Goal: Task Accomplishment & Management: Use online tool/utility

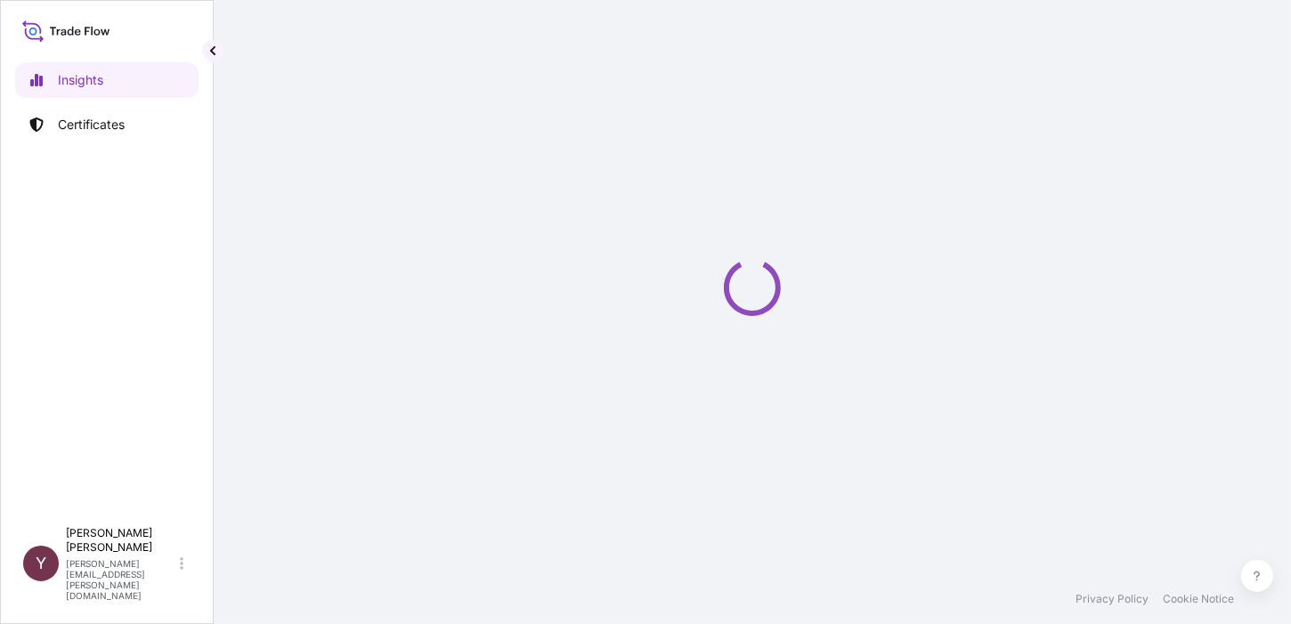
select select "2025"
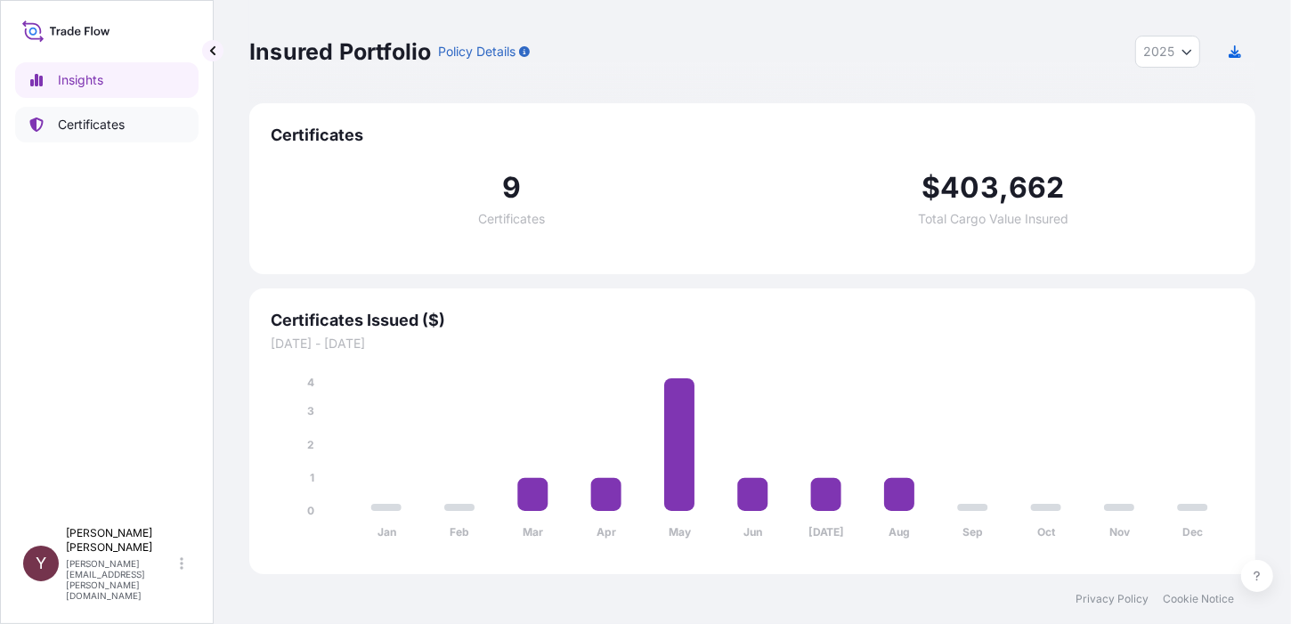
click at [105, 131] on p "Certificates" at bounding box center [91, 125] width 67 height 18
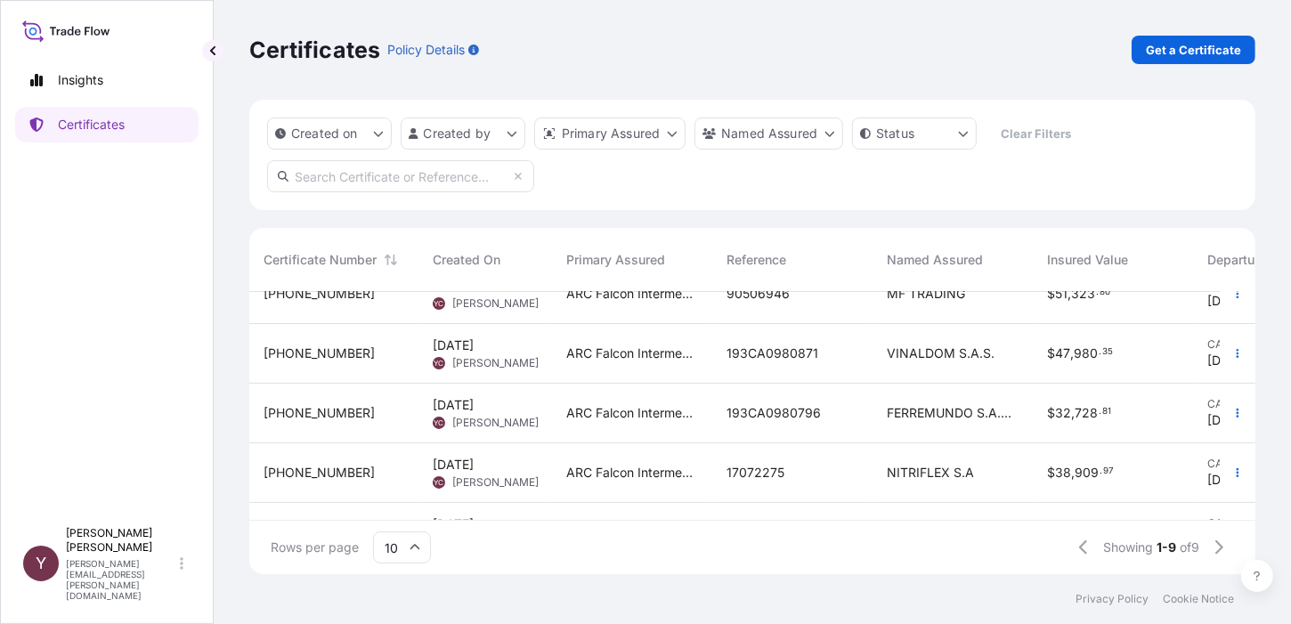
scroll to position [321, 0]
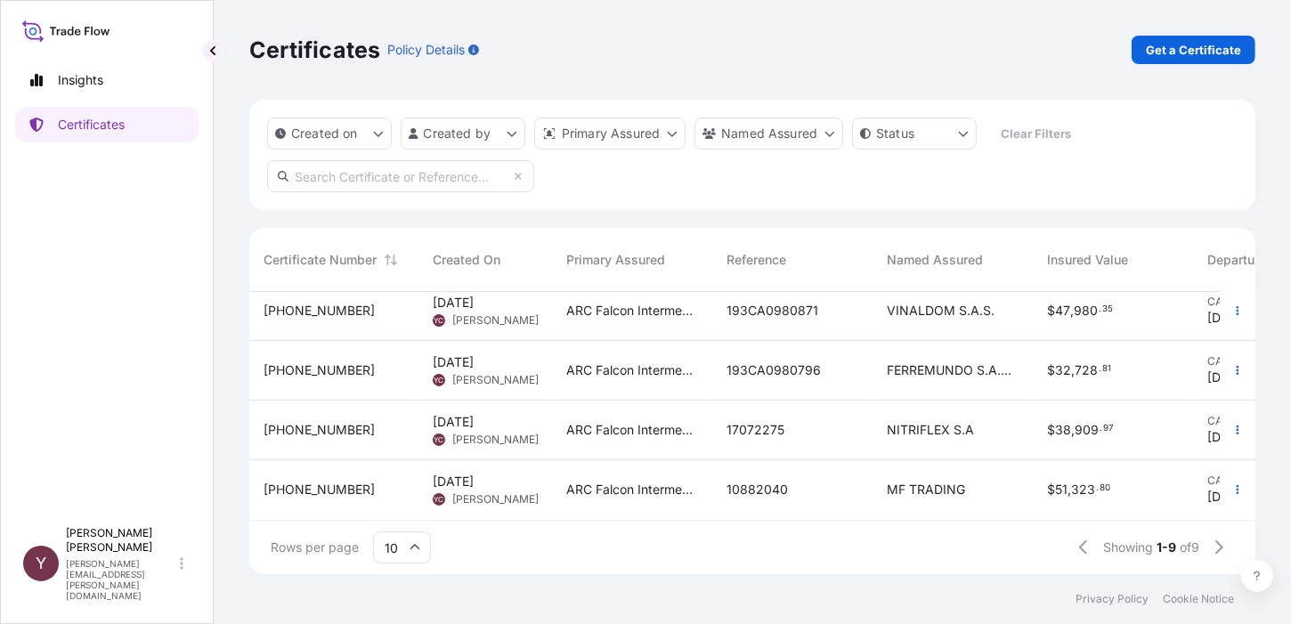
click at [463, 433] on span "[PERSON_NAME]" at bounding box center [495, 440] width 86 height 14
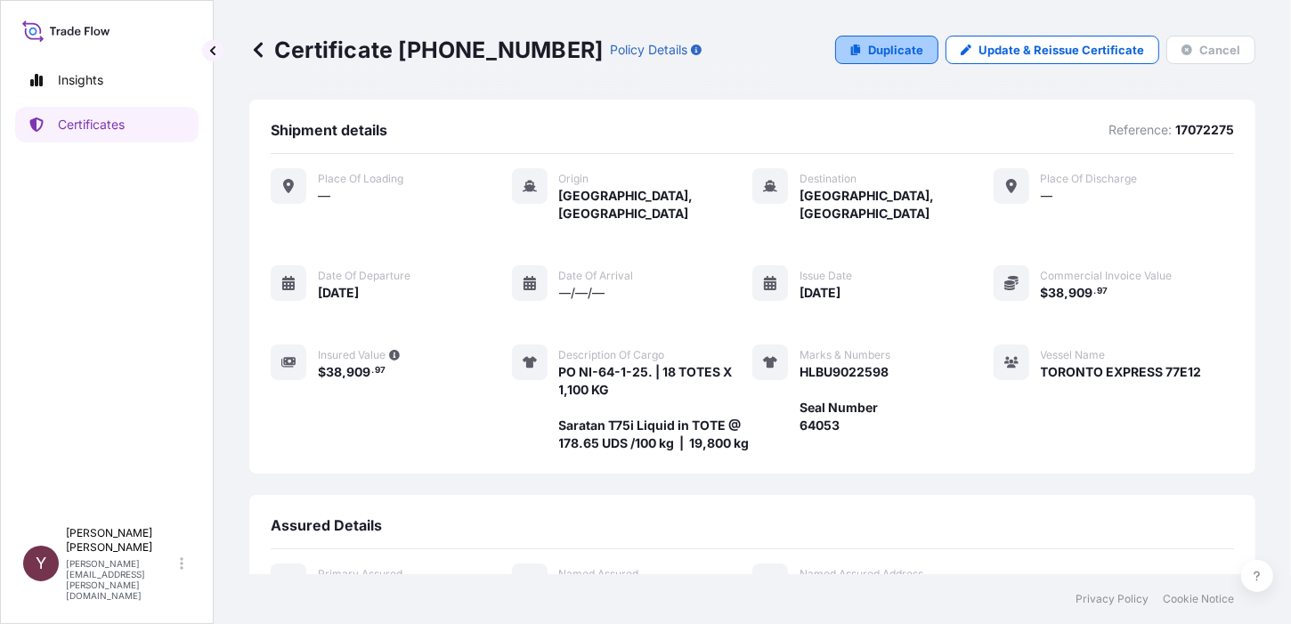
click at [871, 45] on p "Duplicate" at bounding box center [895, 50] width 55 height 18
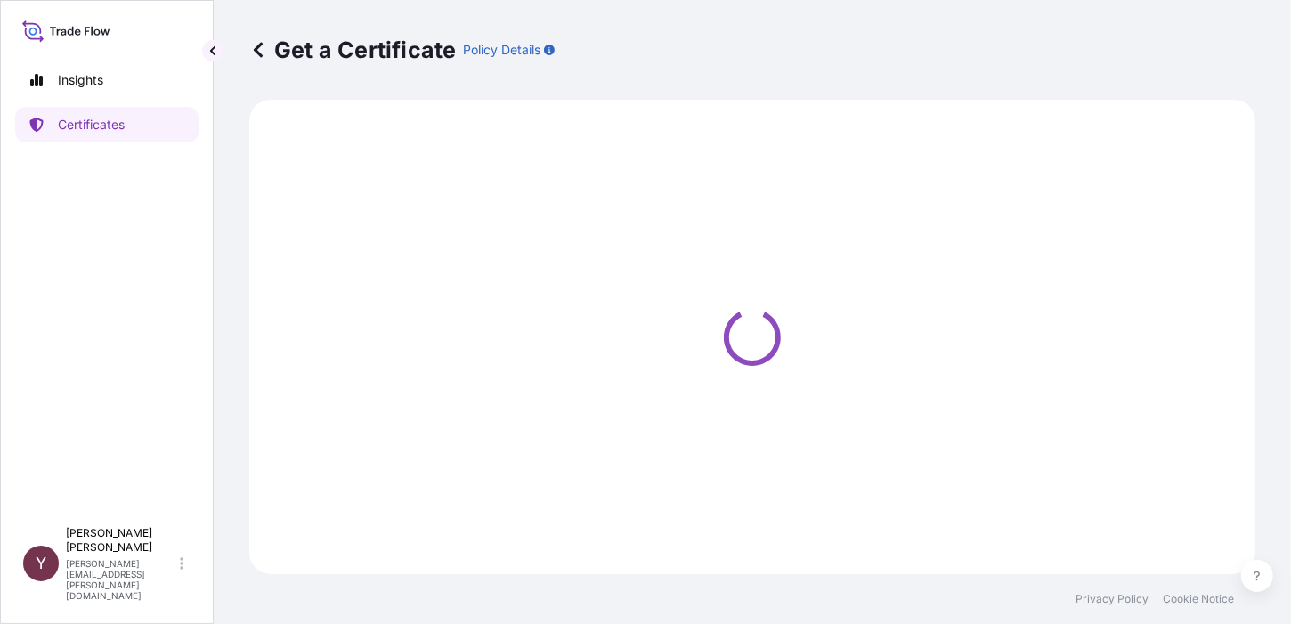
select select "Ocean Vessel - On Deck"
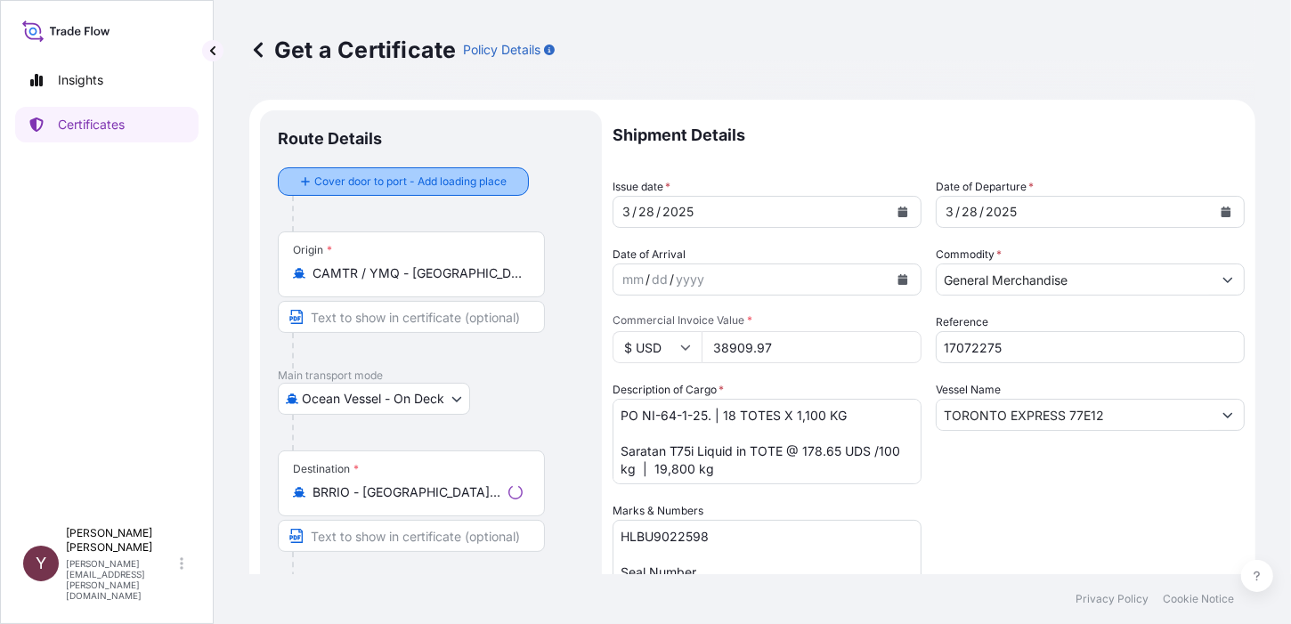
select select "31460"
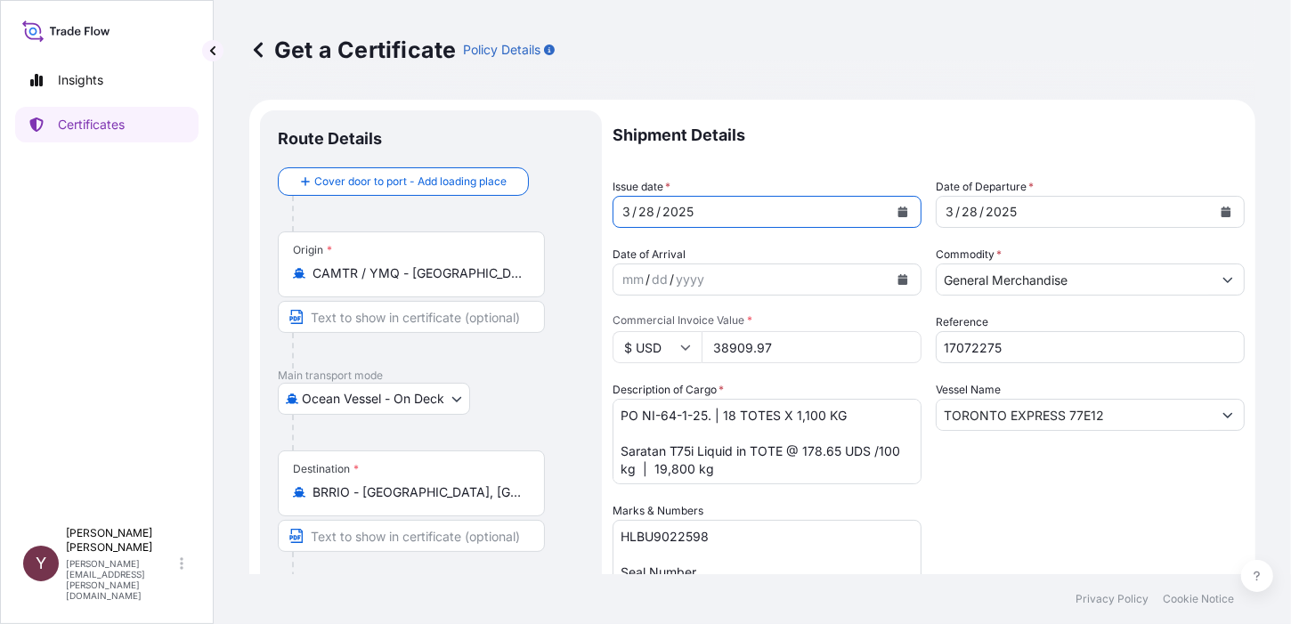
click at [899, 213] on icon "Calendar" at bounding box center [904, 212] width 10 height 11
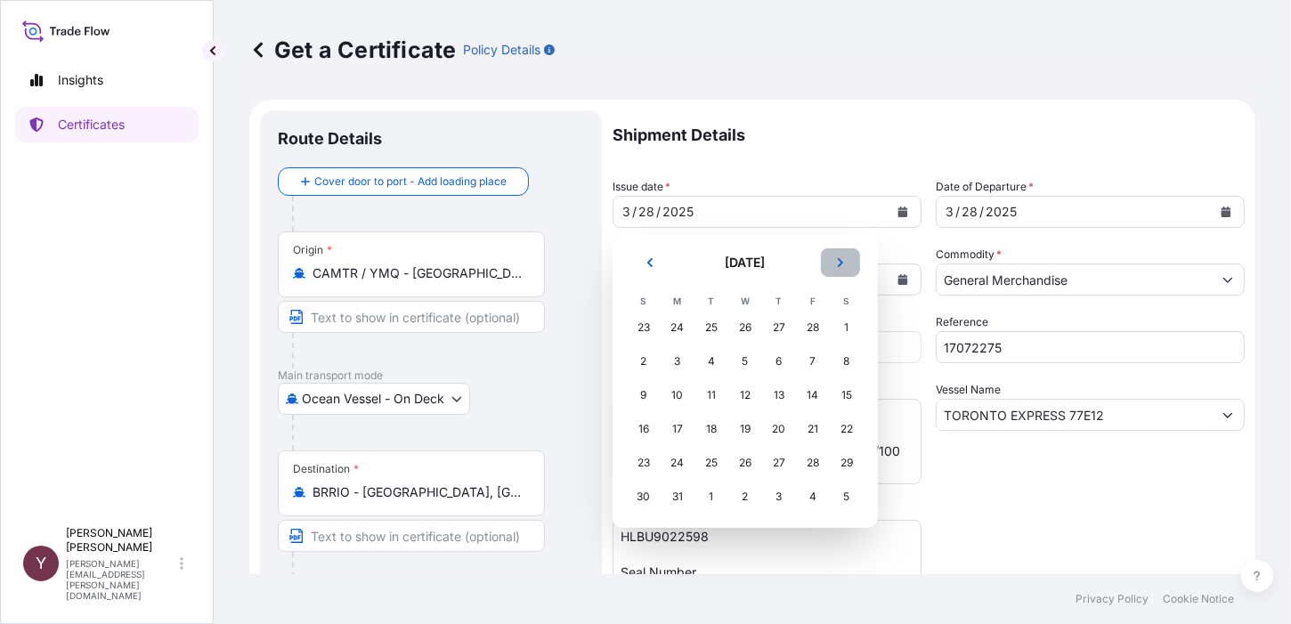
click at [842, 253] on button "Next" at bounding box center [840, 262] width 39 height 28
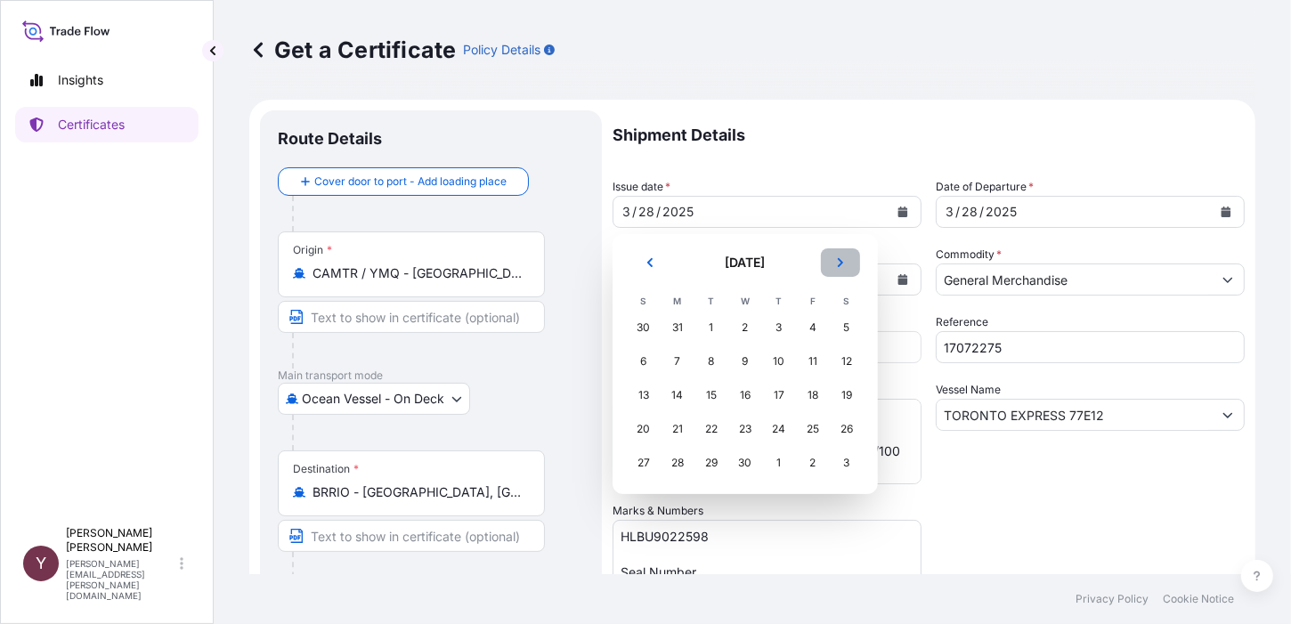
click at [842, 253] on button "Next" at bounding box center [840, 262] width 39 height 28
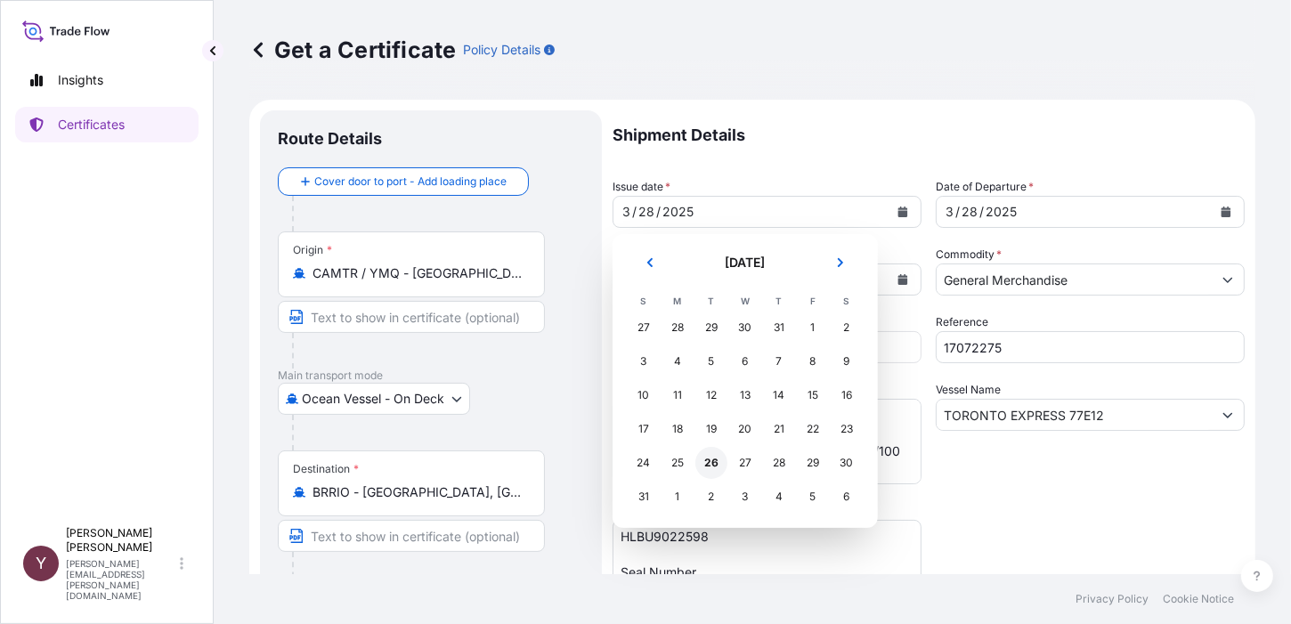
click at [712, 463] on div "26" at bounding box center [711, 463] width 32 height 32
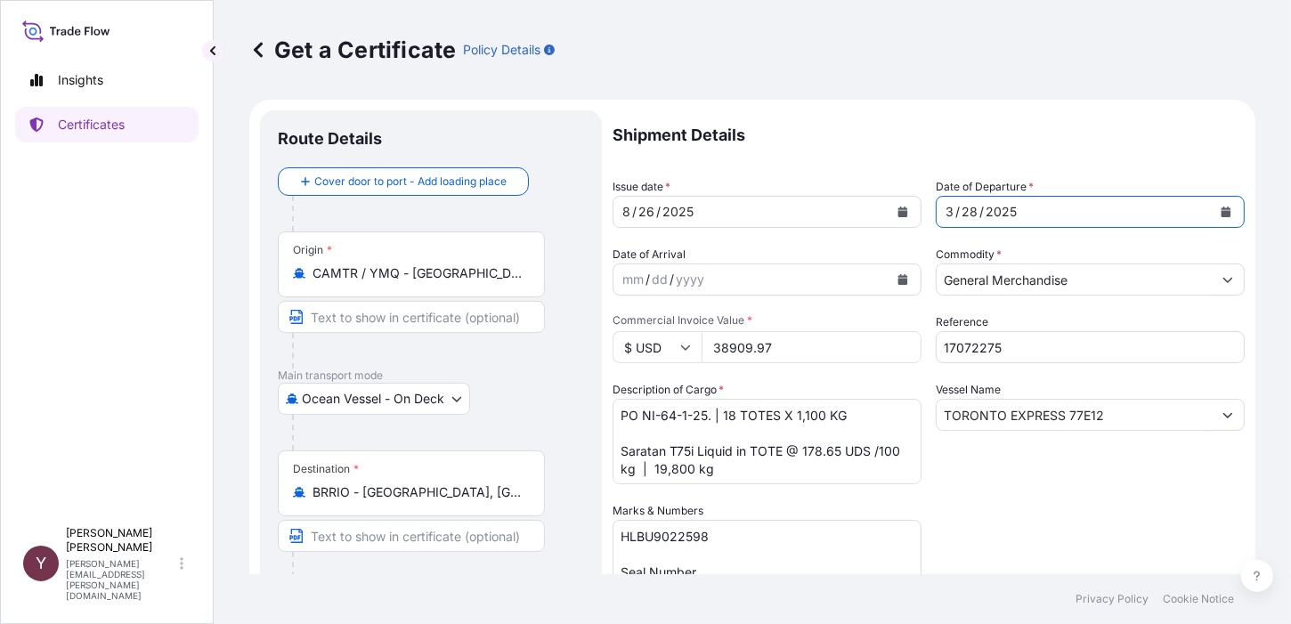
click at [1221, 210] on icon "Calendar" at bounding box center [1226, 212] width 11 height 11
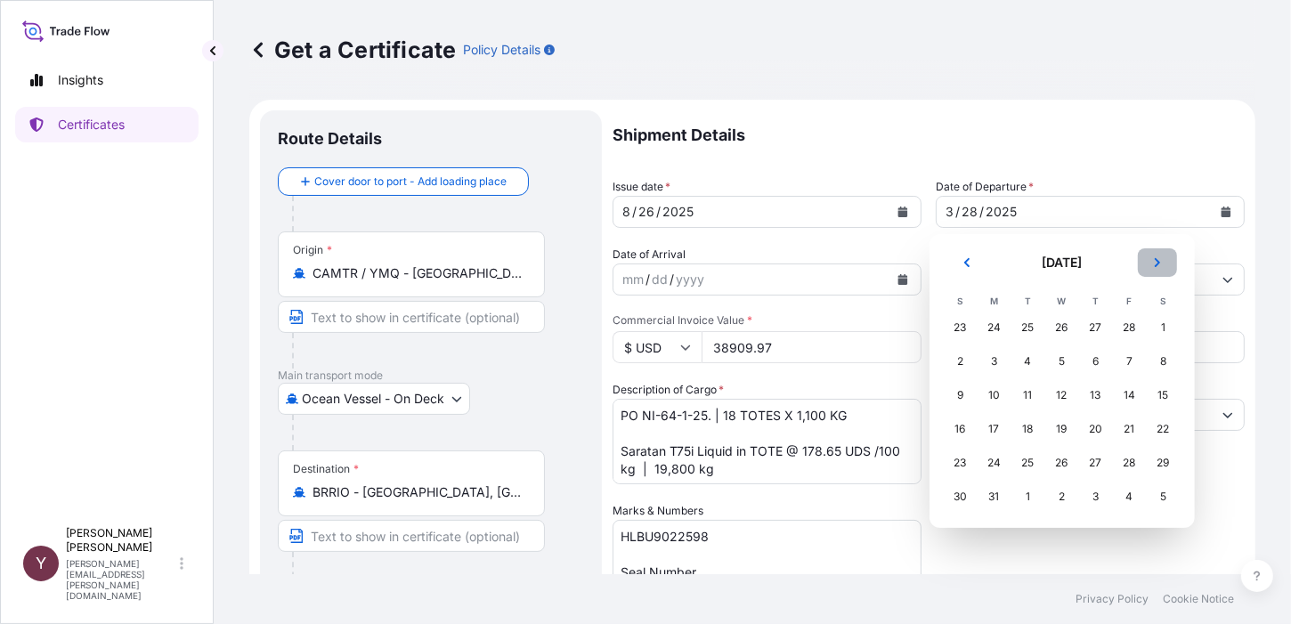
click at [1161, 262] on icon "Next" at bounding box center [1157, 262] width 11 height 11
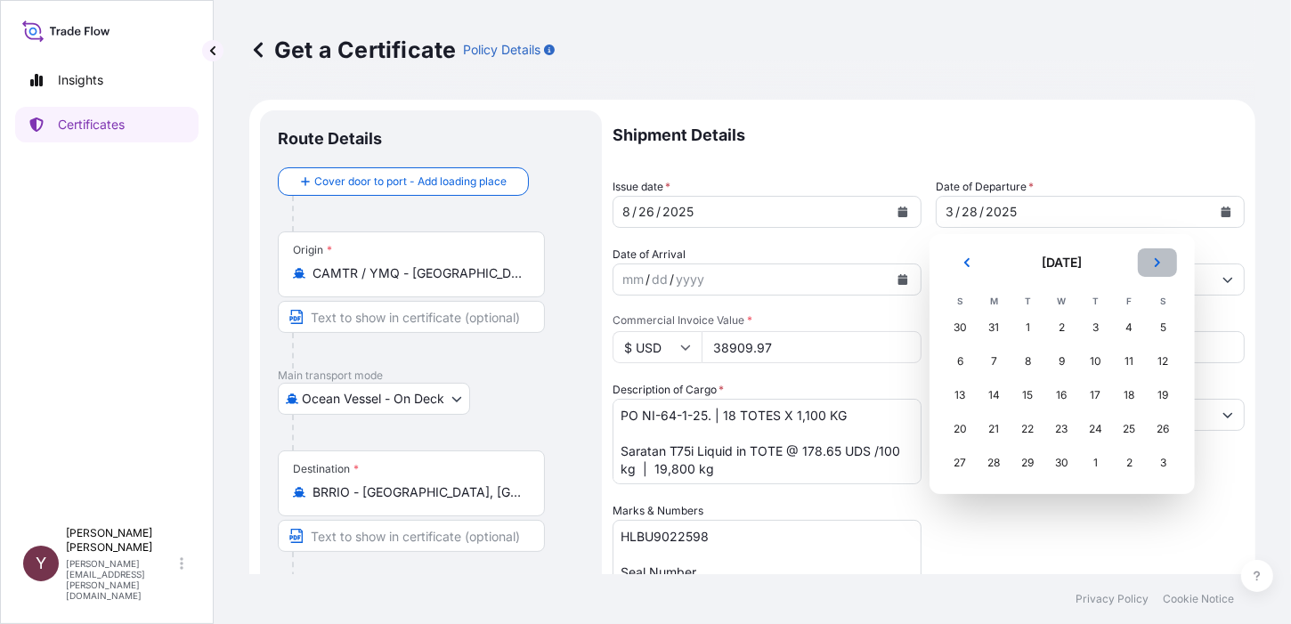
click at [1161, 262] on icon "Next" at bounding box center [1157, 262] width 11 height 11
click at [1124, 424] on div "25" at bounding box center [1130, 429] width 32 height 32
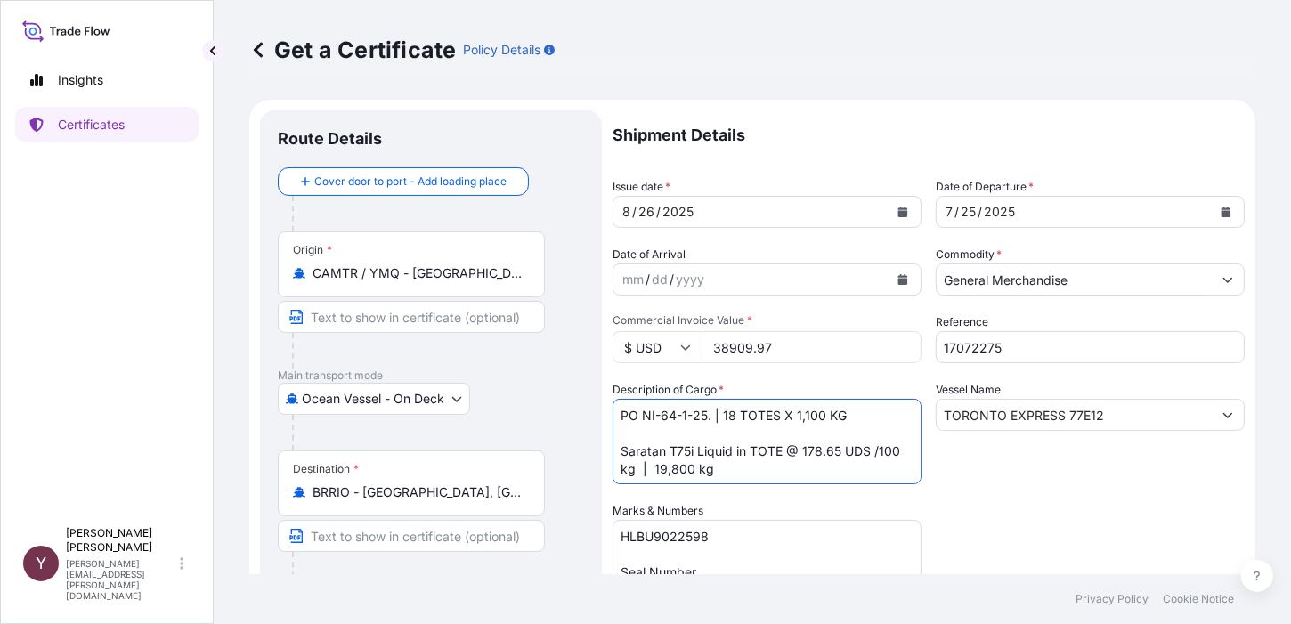
click at [686, 416] on textarea "PO NI-64-1-25. | 18 TOTES X 1,100 KG Saratan T75i Liquid in TOTE @ 178.65 UDS /…" at bounding box center [767, 441] width 309 height 85
type textarea "PO NI-64-2-25. | 18 TOTES X 1,100 KG Saratan T75i Liquid in TOTE @ 178.65 UDS /…"
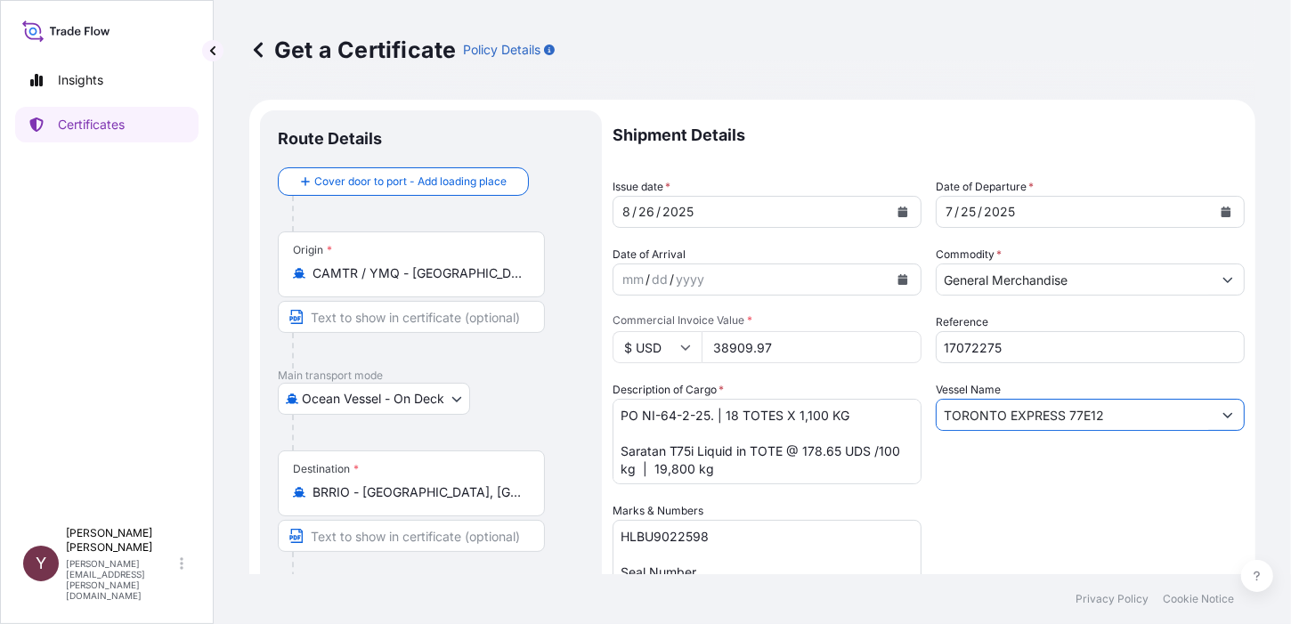
drag, startPoint x: 1114, startPoint y: 414, endPoint x: 933, endPoint y: 424, distance: 181.0
click at [937, 424] on input "TORONTO EXPRESS 77E12" at bounding box center [1074, 415] width 275 height 32
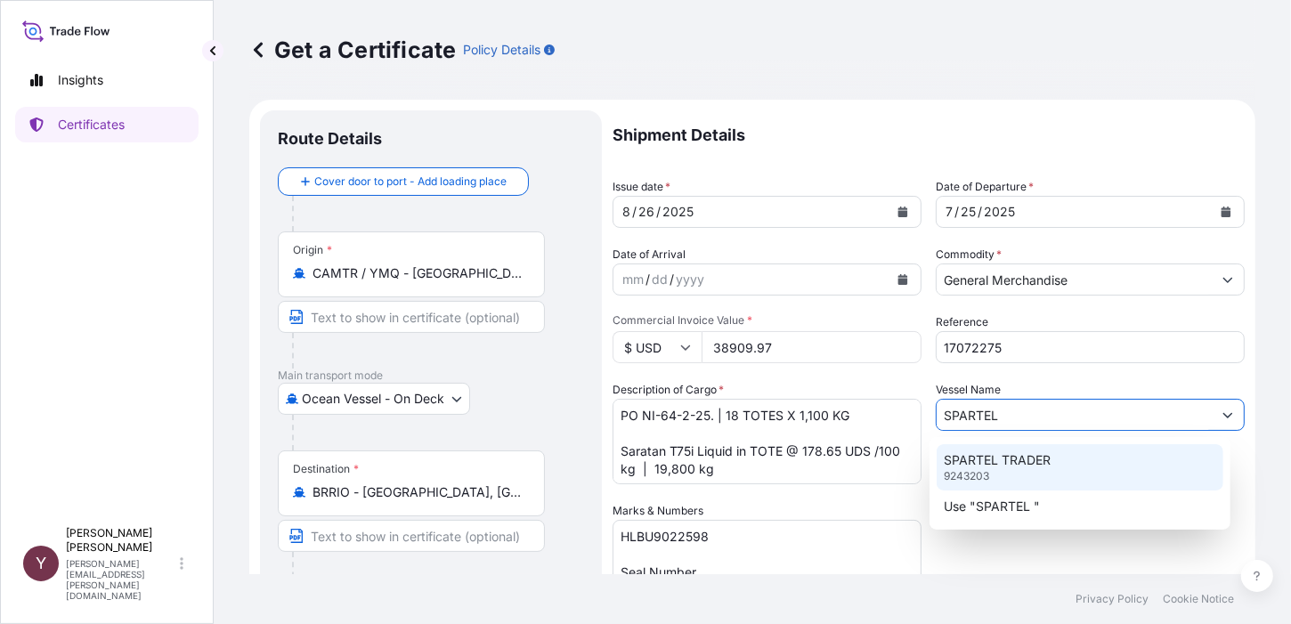
click at [969, 467] on p "SPARTEL TRADER" at bounding box center [997, 460] width 107 height 18
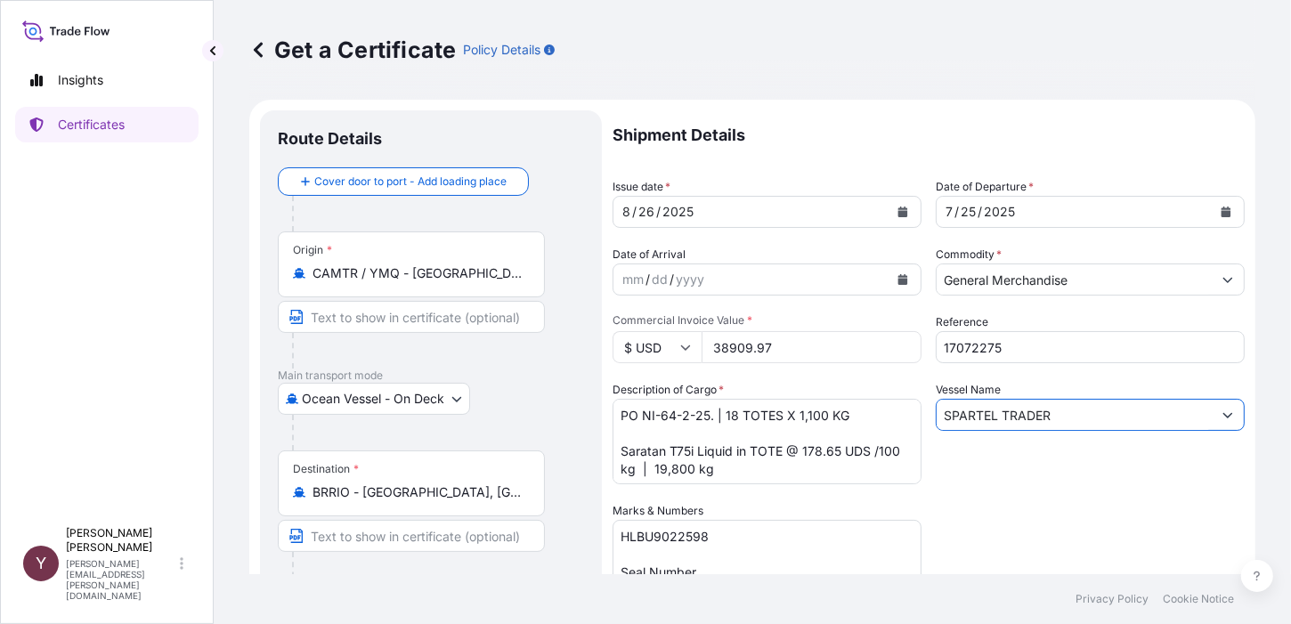
type input "SPARTEL TRADER"
drag, startPoint x: 655, startPoint y: 537, endPoint x: 720, endPoint y: 536, distance: 65.0
click at [720, 536] on textarea "HLBU9022598 Seal Number 64053" at bounding box center [767, 564] width 309 height 89
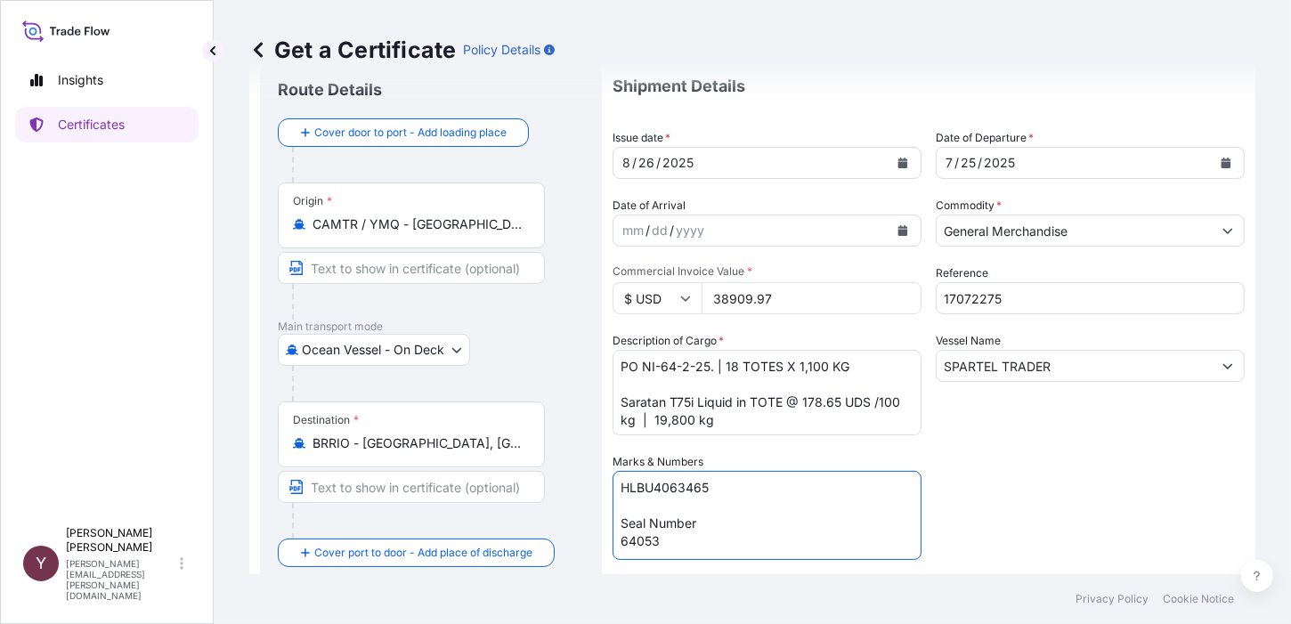
scroll to position [89, 0]
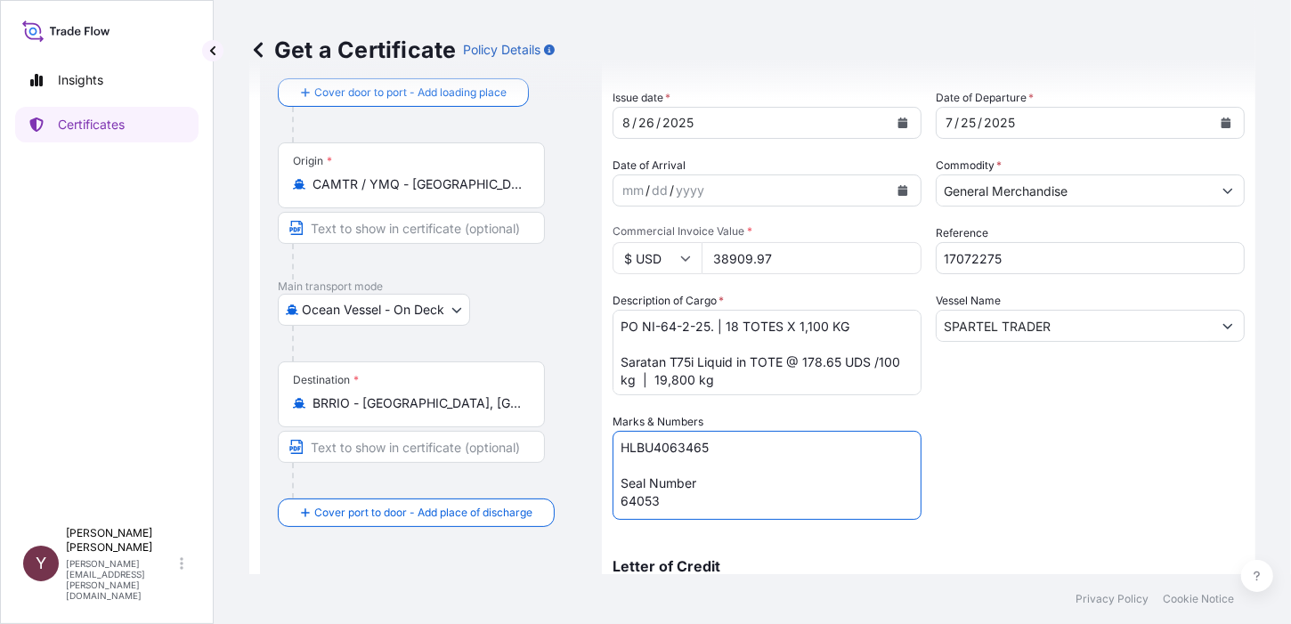
drag, startPoint x: 661, startPoint y: 508, endPoint x: 637, endPoint y: 511, distance: 24.2
click at [637, 511] on textarea "HLBU9022598 Seal Number 64053" at bounding box center [767, 475] width 309 height 89
type textarea "HLBU4063465 Seal Number 64601"
click at [1086, 335] on input "SPARTEL TRADER" at bounding box center [1074, 326] width 275 height 32
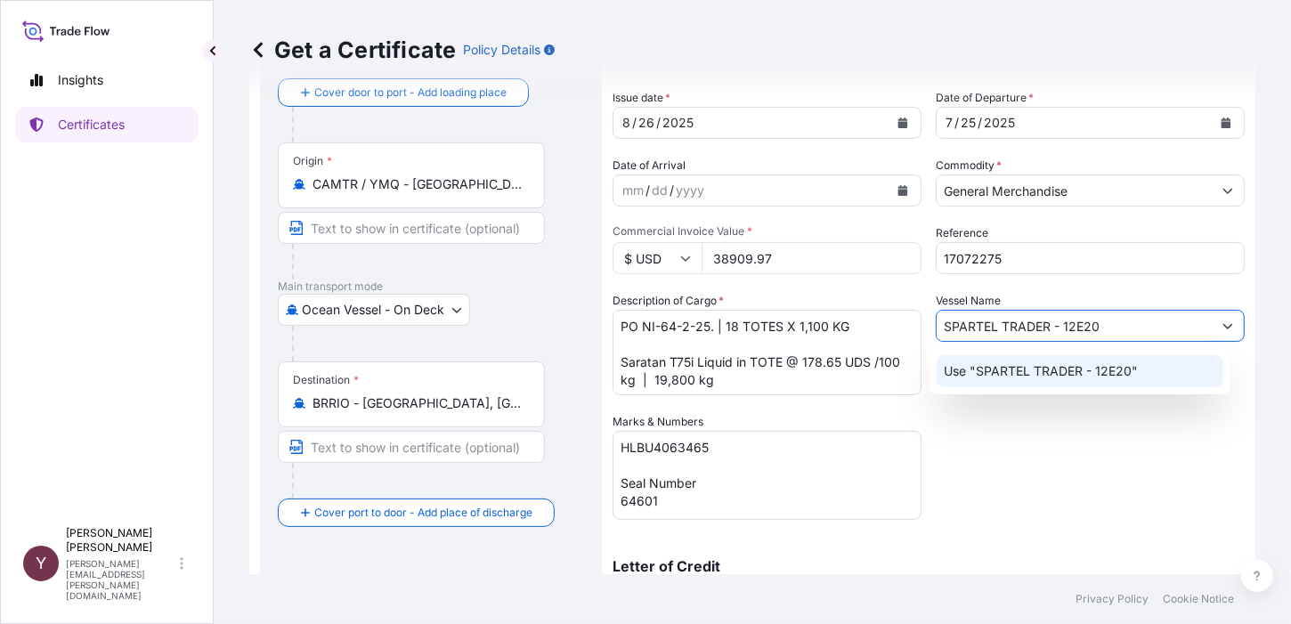
click at [1061, 380] on div "Use "SPARTEL TRADER - 12E20"" at bounding box center [1080, 371] width 287 height 32
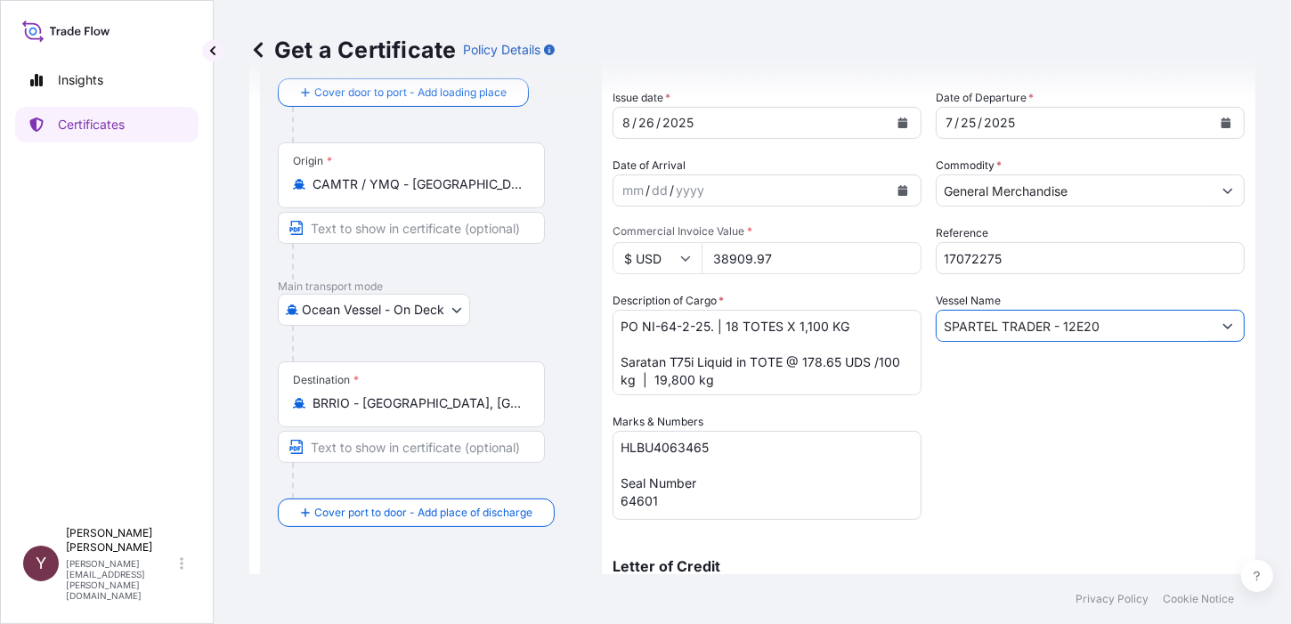
type input "SPARTEL TRADER - 12E20"
drag, startPoint x: 994, startPoint y: 259, endPoint x: 937, endPoint y: 220, distance: 69.2
click at [936, 253] on input "17072275" at bounding box center [1090, 258] width 309 height 32
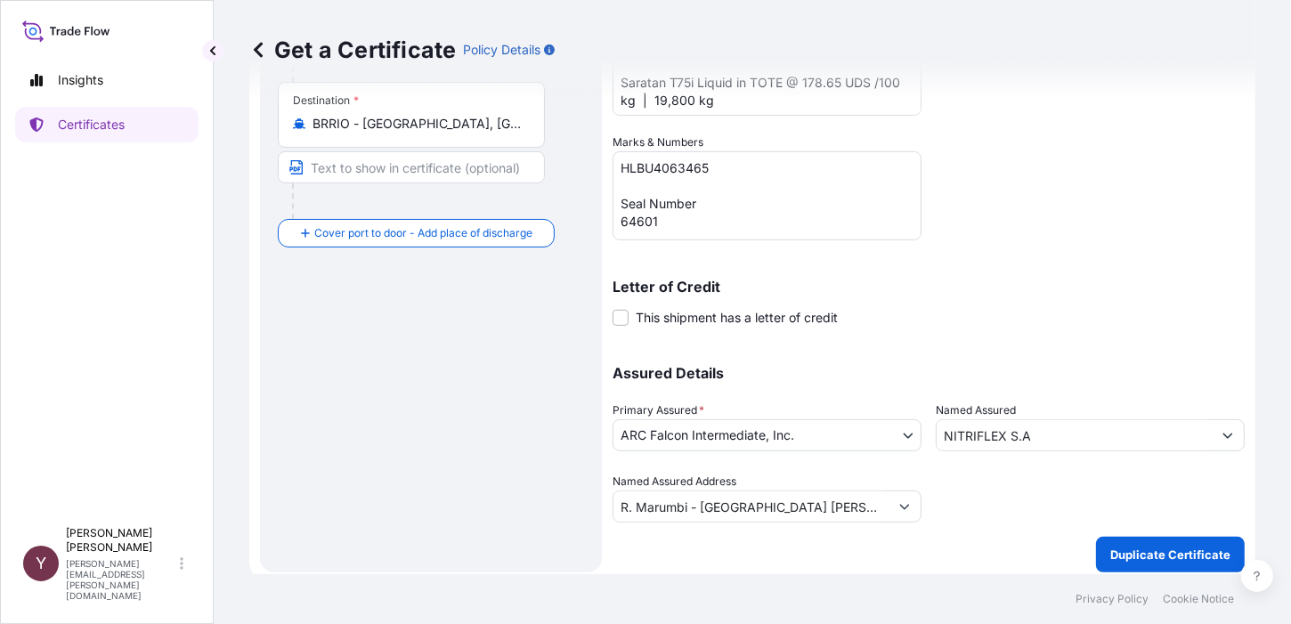
scroll to position [376, 0]
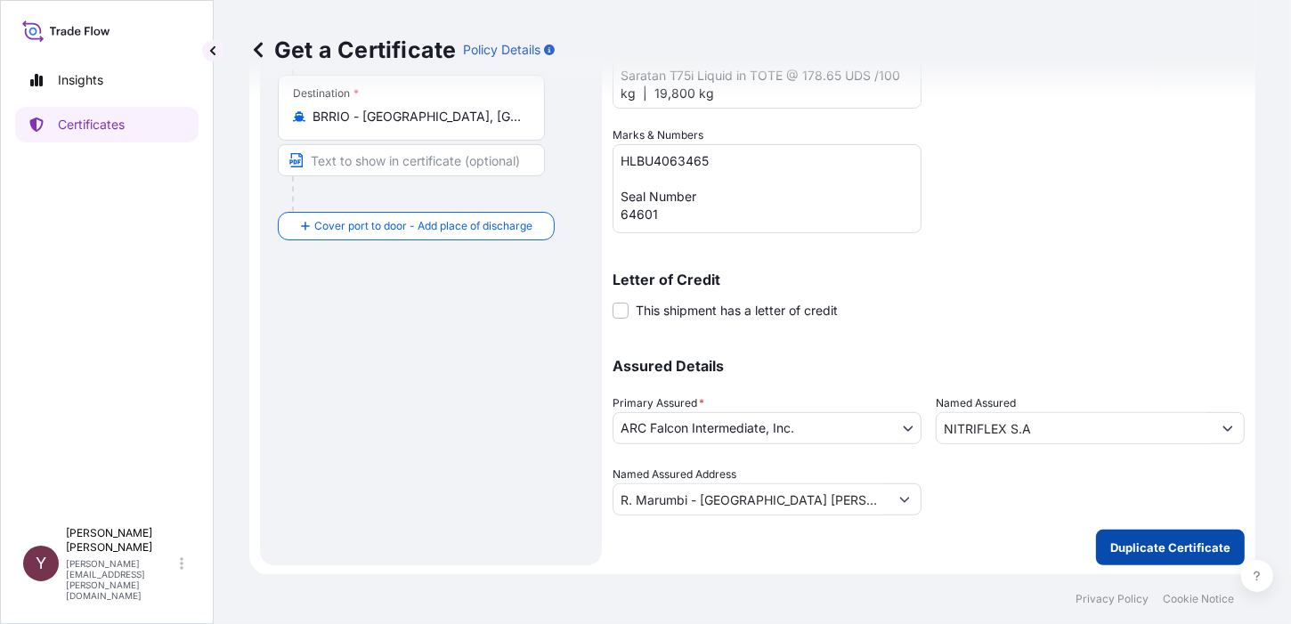
type input "22289480"
click at [1137, 549] on p "Duplicate Certificate" at bounding box center [1170, 548] width 120 height 18
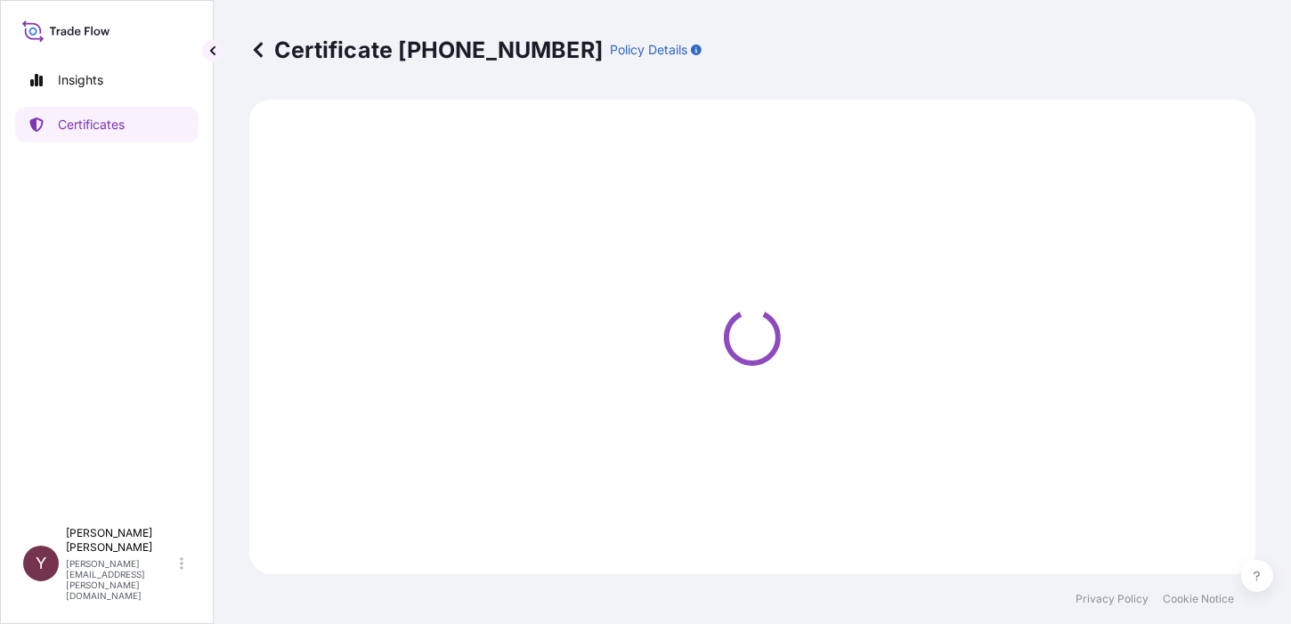
select select "Ocean Vessel - On Deck"
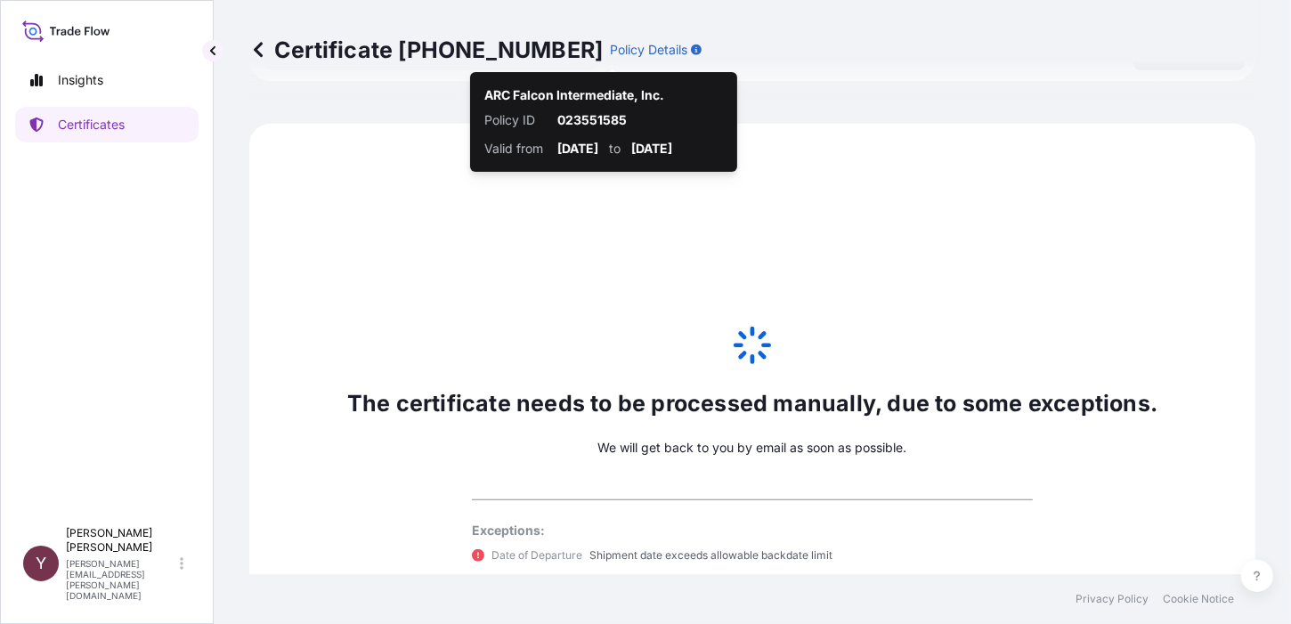
scroll to position [993, 0]
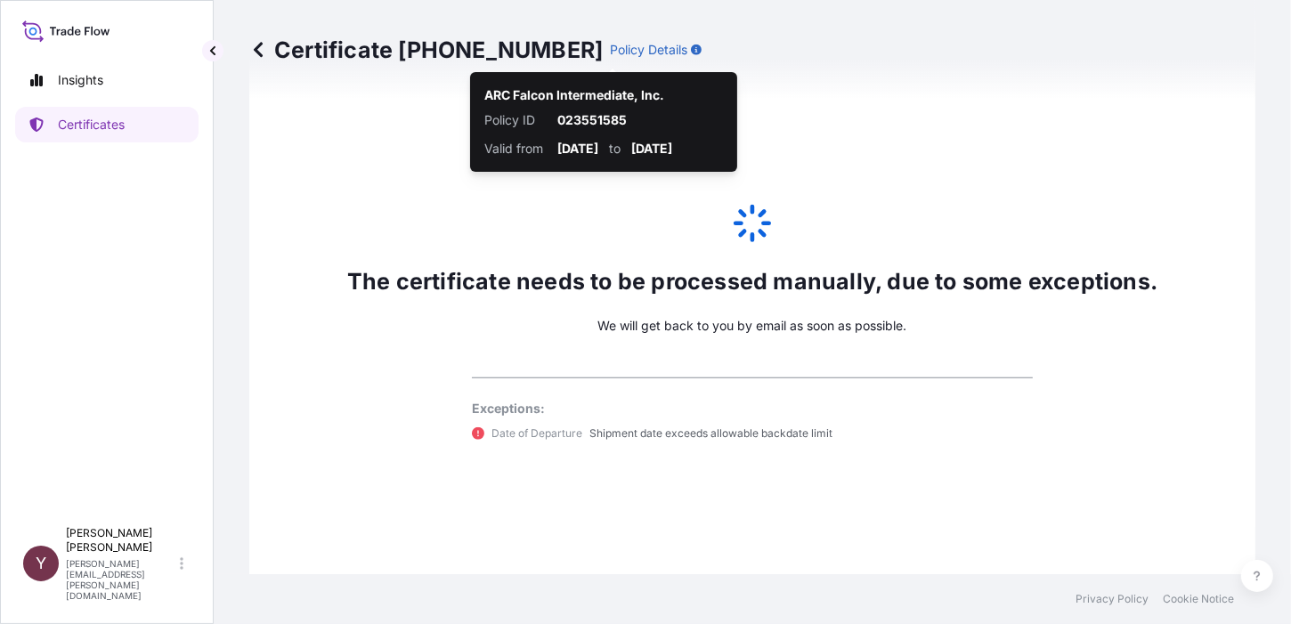
select select "31460"
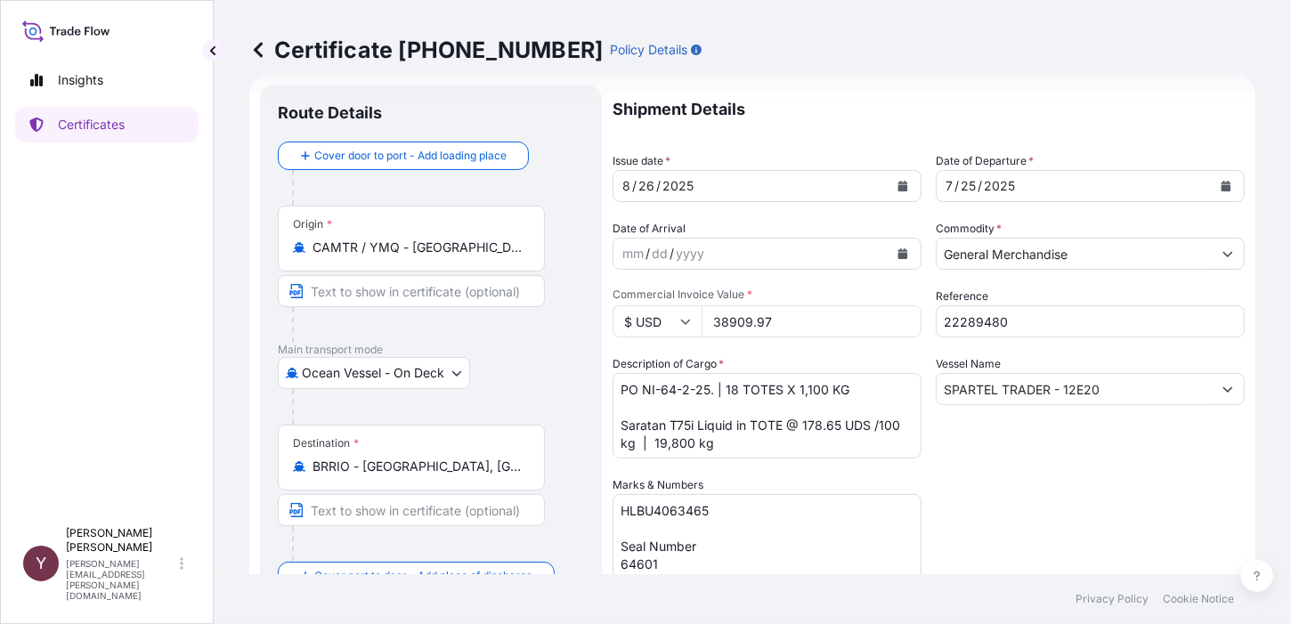
scroll to position [0, 0]
